Goal: Download file/media

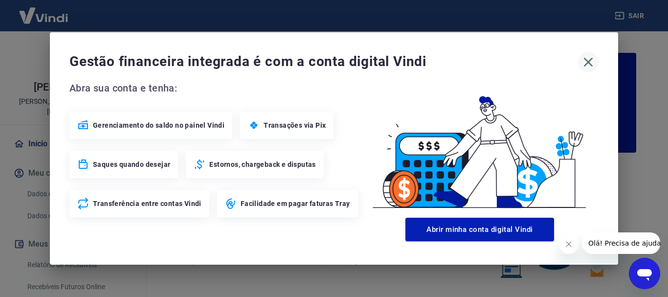
click at [589, 62] on icon "button" at bounding box center [588, 62] width 9 height 9
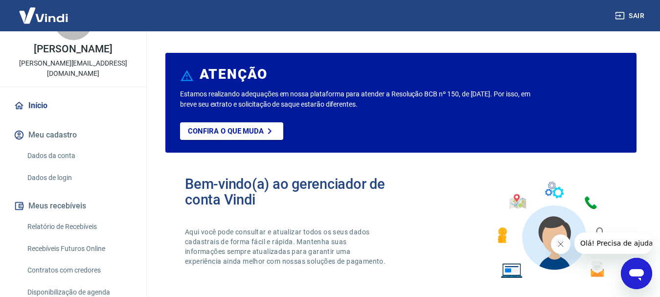
scroll to position [102, 0]
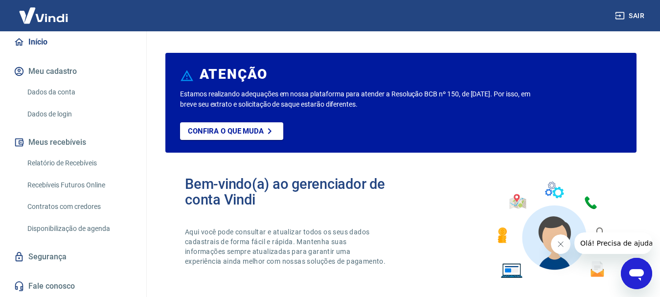
click at [72, 162] on link "Relatório de Recebíveis" at bounding box center [78, 163] width 111 height 20
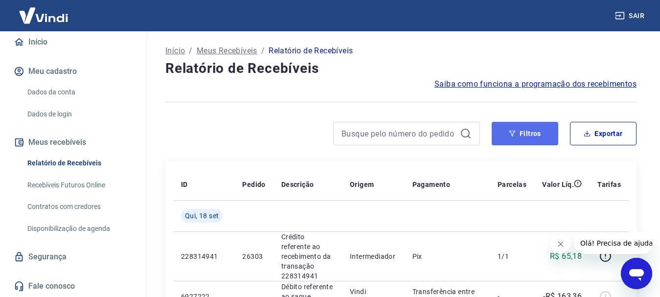
click at [533, 135] on button "Filtros" at bounding box center [525, 133] width 67 height 23
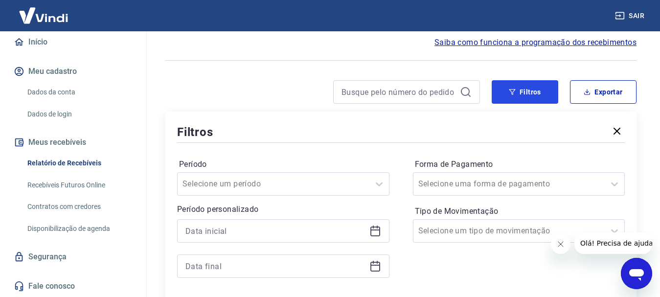
scroll to position [98, 0]
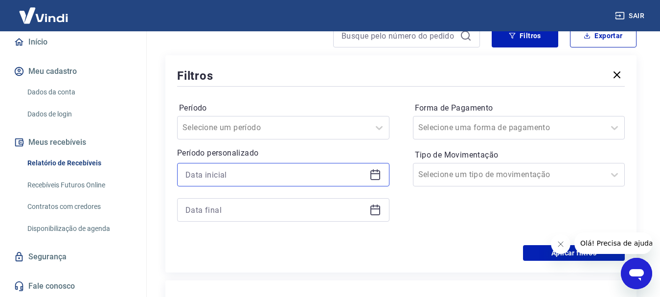
click at [212, 176] on input at bounding box center [275, 174] width 180 height 15
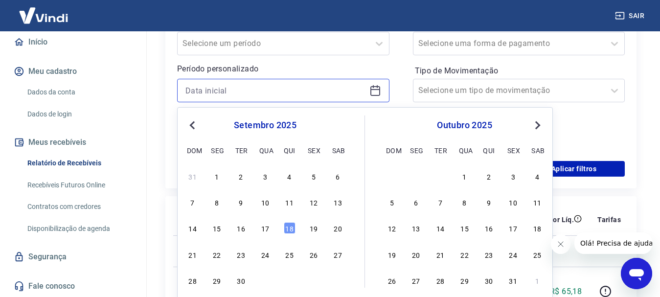
scroll to position [196, 0]
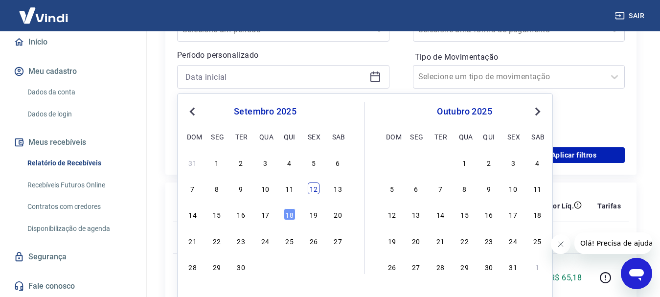
click at [310, 187] on div "12" at bounding box center [314, 188] width 12 height 12
type input "[DATE]"
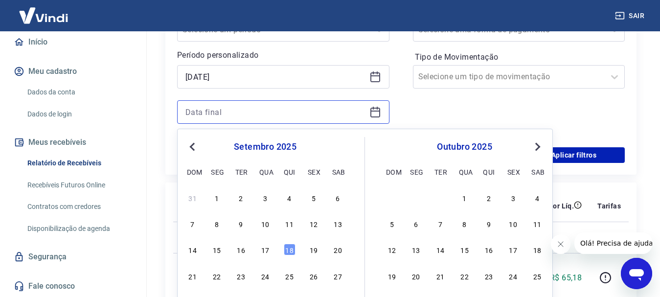
click at [242, 110] on input at bounding box center [275, 112] width 180 height 15
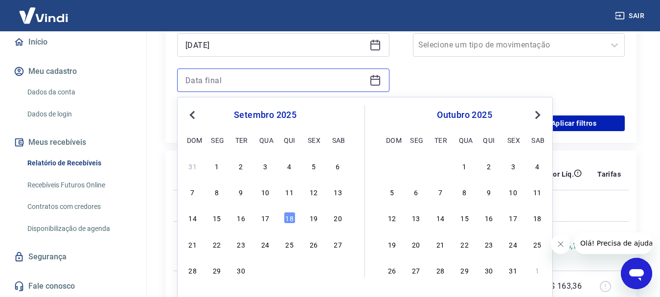
scroll to position [245, 0]
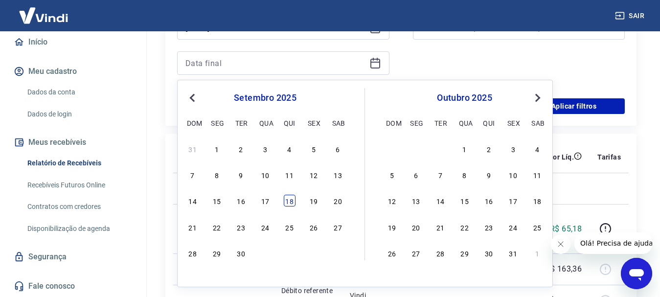
click at [291, 201] on div "18" at bounding box center [290, 201] width 12 height 12
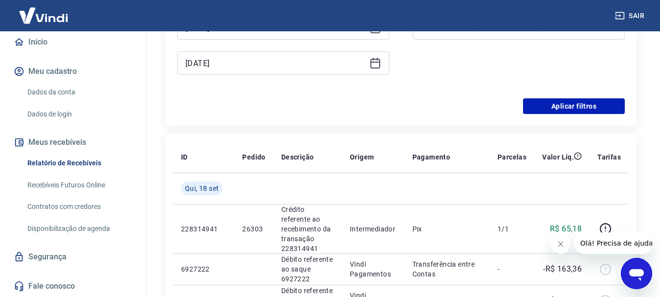
type input "[DATE]"
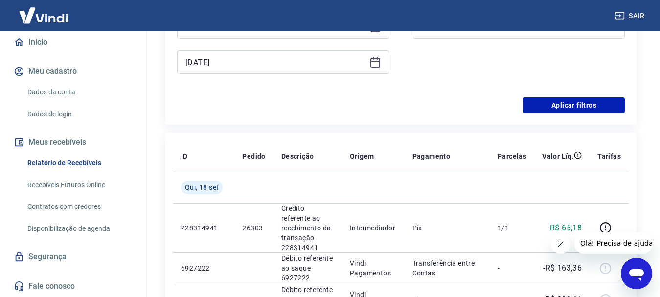
scroll to position [147, 0]
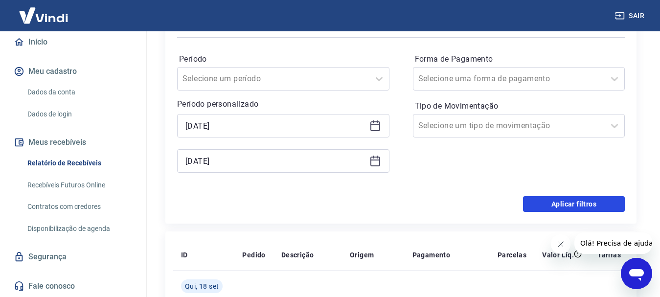
click at [583, 200] on button "Aplicar filtros" at bounding box center [574, 204] width 102 height 16
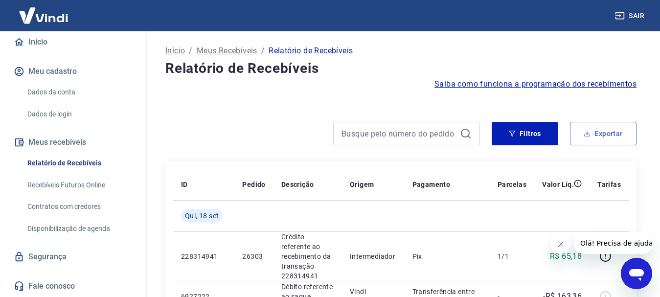
click at [613, 137] on button "Exportar" at bounding box center [603, 133] width 67 height 23
type input "[DATE]"
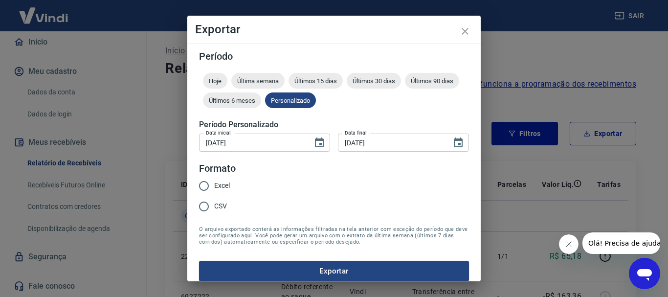
click at [203, 206] on input "CSV" at bounding box center [204, 206] width 21 height 21
radio input "true"
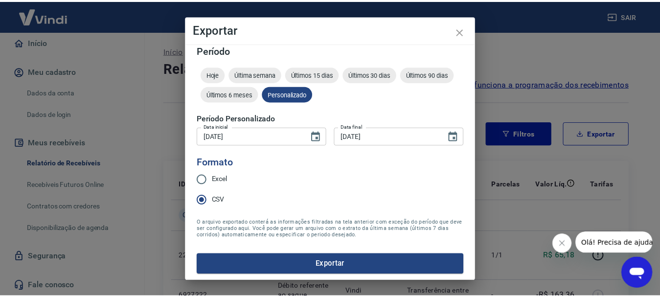
scroll to position [8, 0]
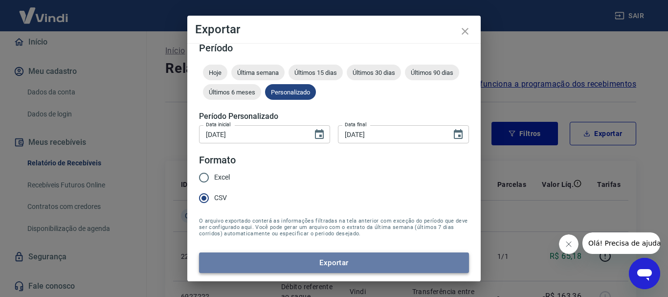
click at [337, 262] on button "Exportar" at bounding box center [334, 262] width 270 height 21
